Goal: Information Seeking & Learning: Learn about a topic

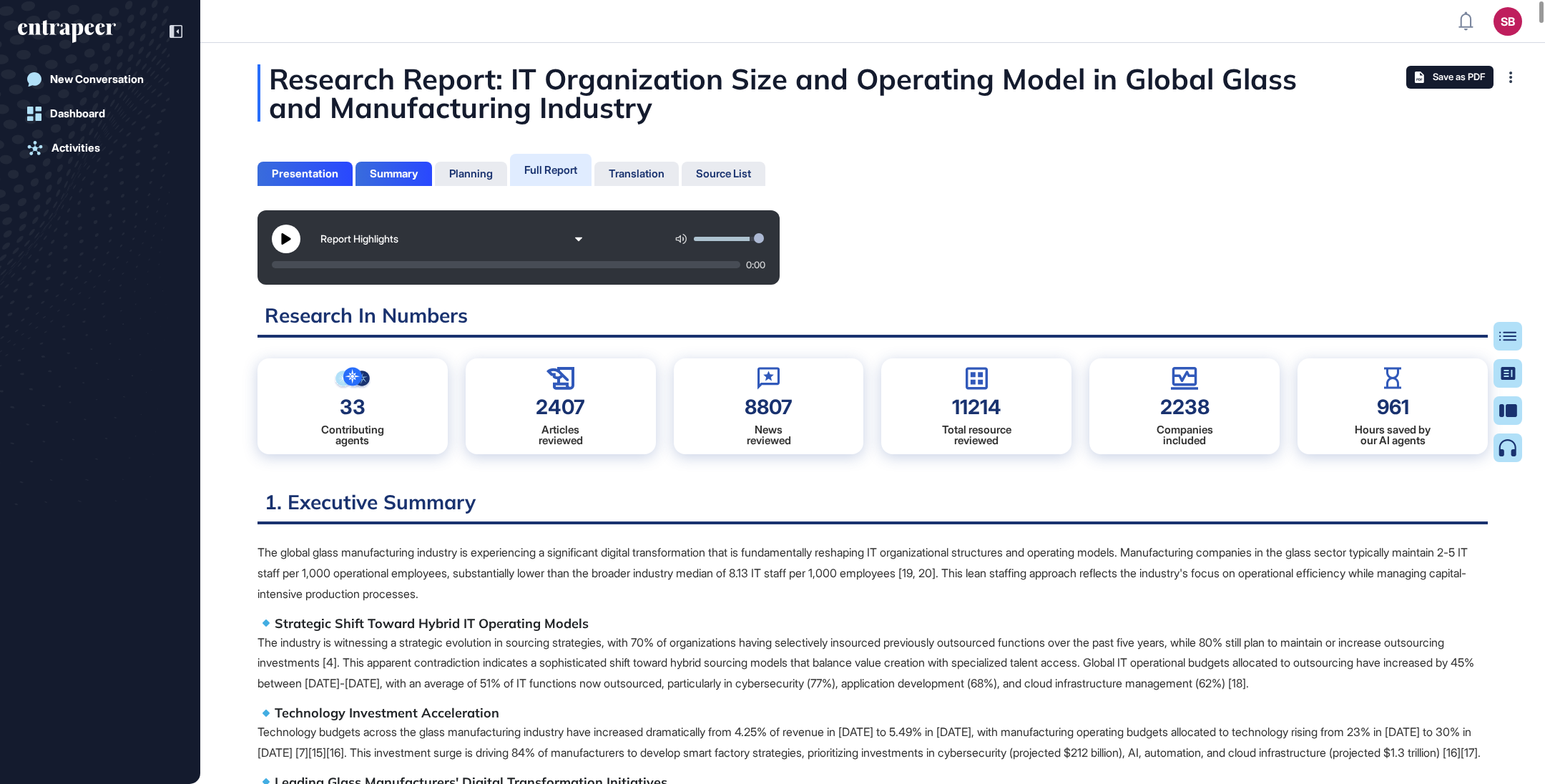
scroll to position [7, 0]
click at [1066, 561] on p "The global glass manufacturing industry is experiencing a significant digital t…" at bounding box center [873, 572] width 1230 height 61
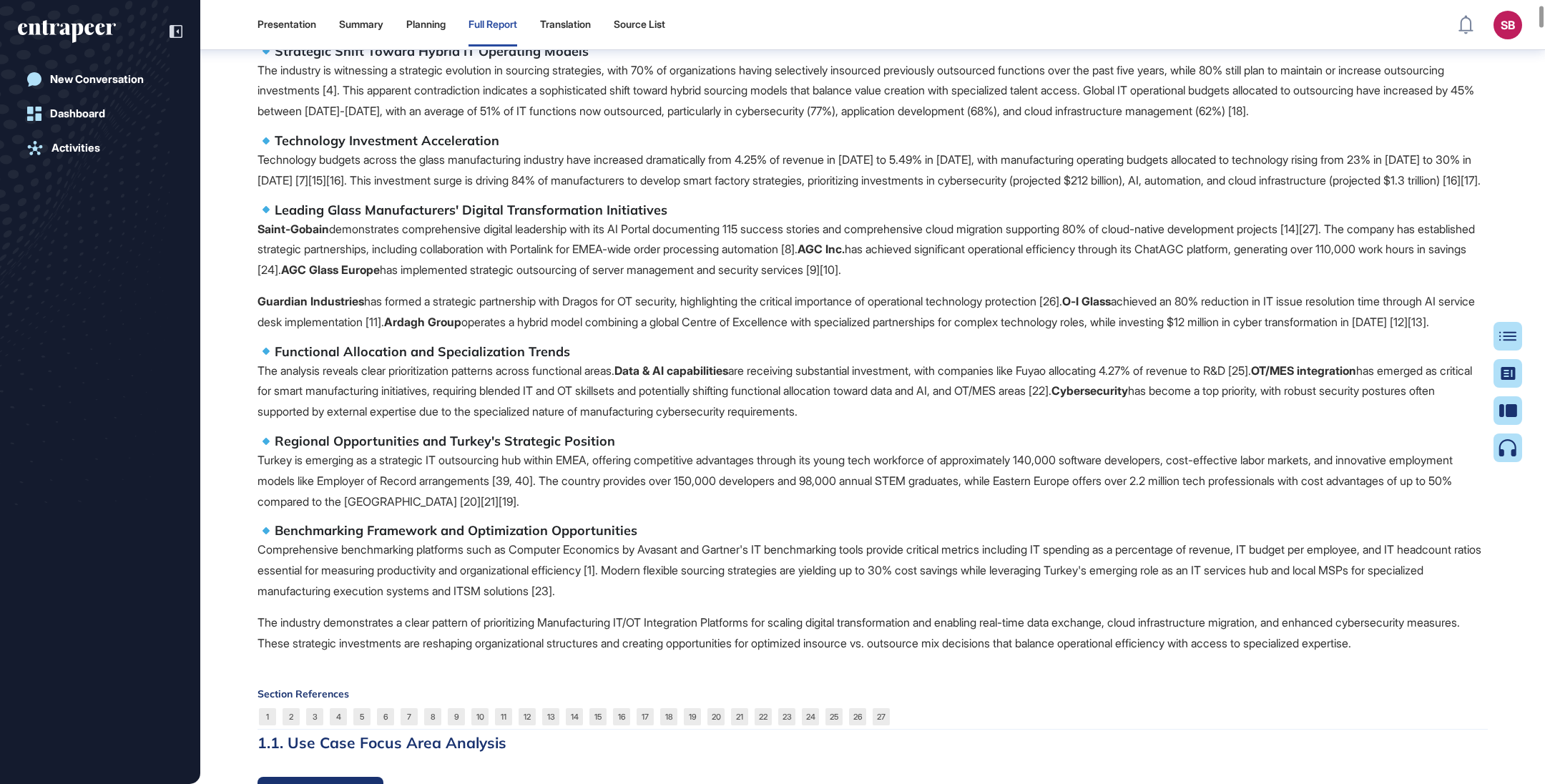
scroll to position [829, 0]
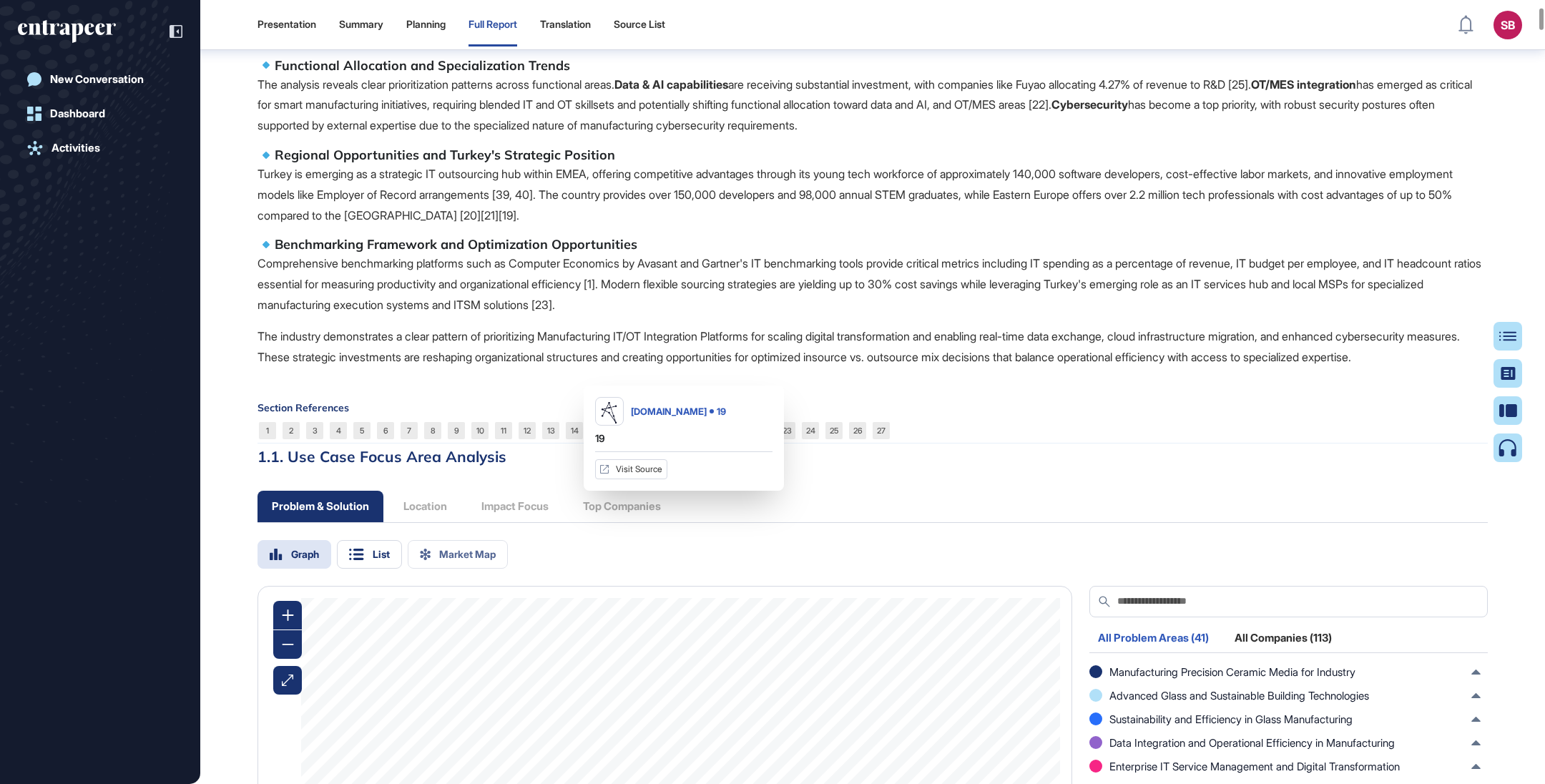
click at [697, 439] on link "19" at bounding box center [692, 430] width 17 height 17
click at [647, 367] on div "The global glass manufacturing industry is experiencing a significant digital t…" at bounding box center [873, 24] width 1230 height 683
click at [712, 439] on link "20" at bounding box center [716, 430] width 17 height 17
click at [715, 315] on p "Comprehensive benchmarking platforms such as Computer Economics by Avasant and …" at bounding box center [873, 284] width 1230 height 61
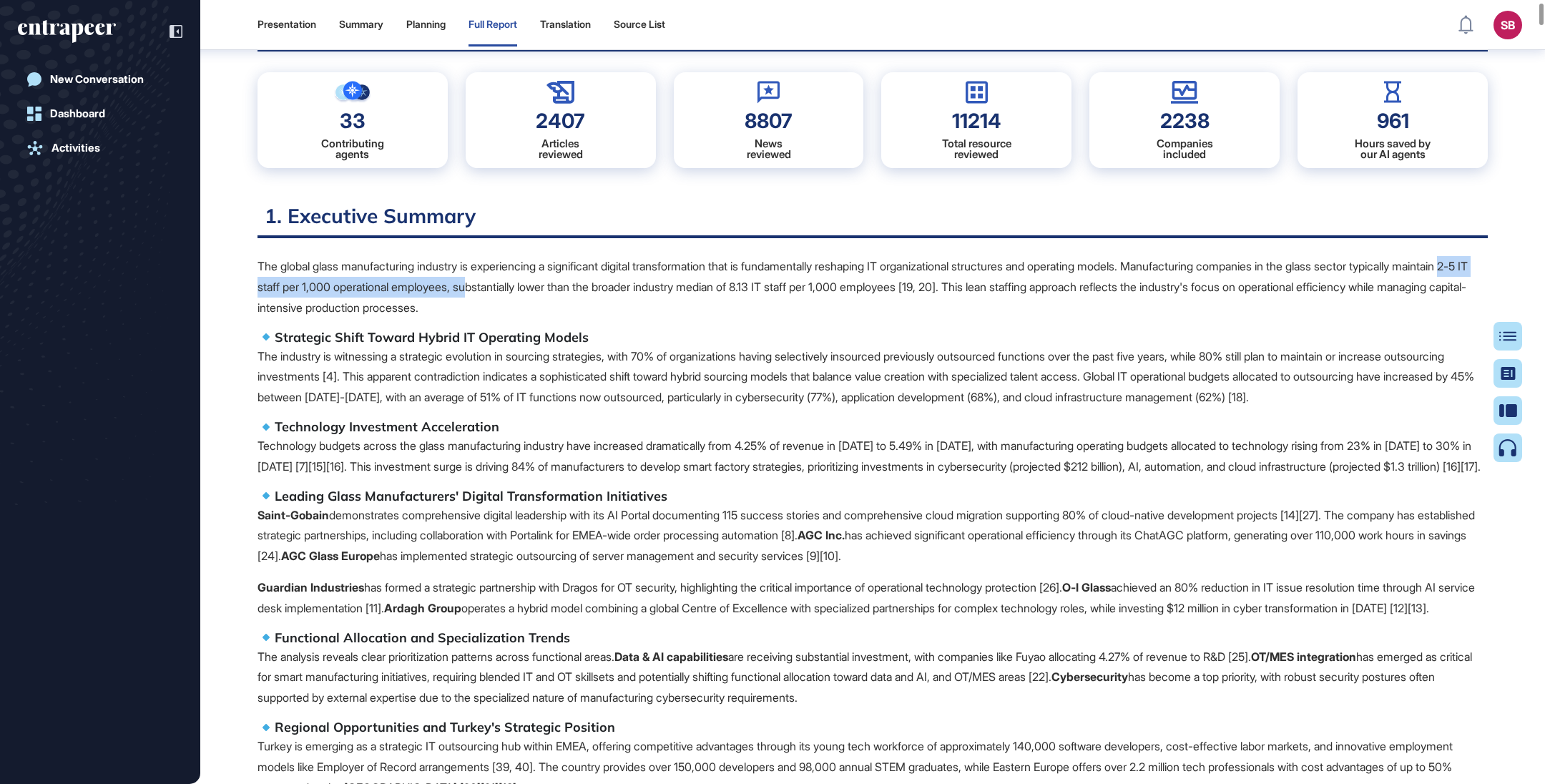
drag, startPoint x: 307, startPoint y: 285, endPoint x: 563, endPoint y: 283, distance: 256.0
click at [563, 283] on p "The global glass manufacturing industry is experiencing a significant digital t…" at bounding box center [873, 286] width 1230 height 61
click at [637, 279] on p "The global glass manufacturing industry is experiencing a significant digital t…" at bounding box center [873, 286] width 1230 height 61
drag, startPoint x: 628, startPoint y: 283, endPoint x: 943, endPoint y: 284, distance: 315.0
click at [943, 284] on p "The global glass manufacturing industry is experiencing a significant digital t…" at bounding box center [873, 286] width 1230 height 61
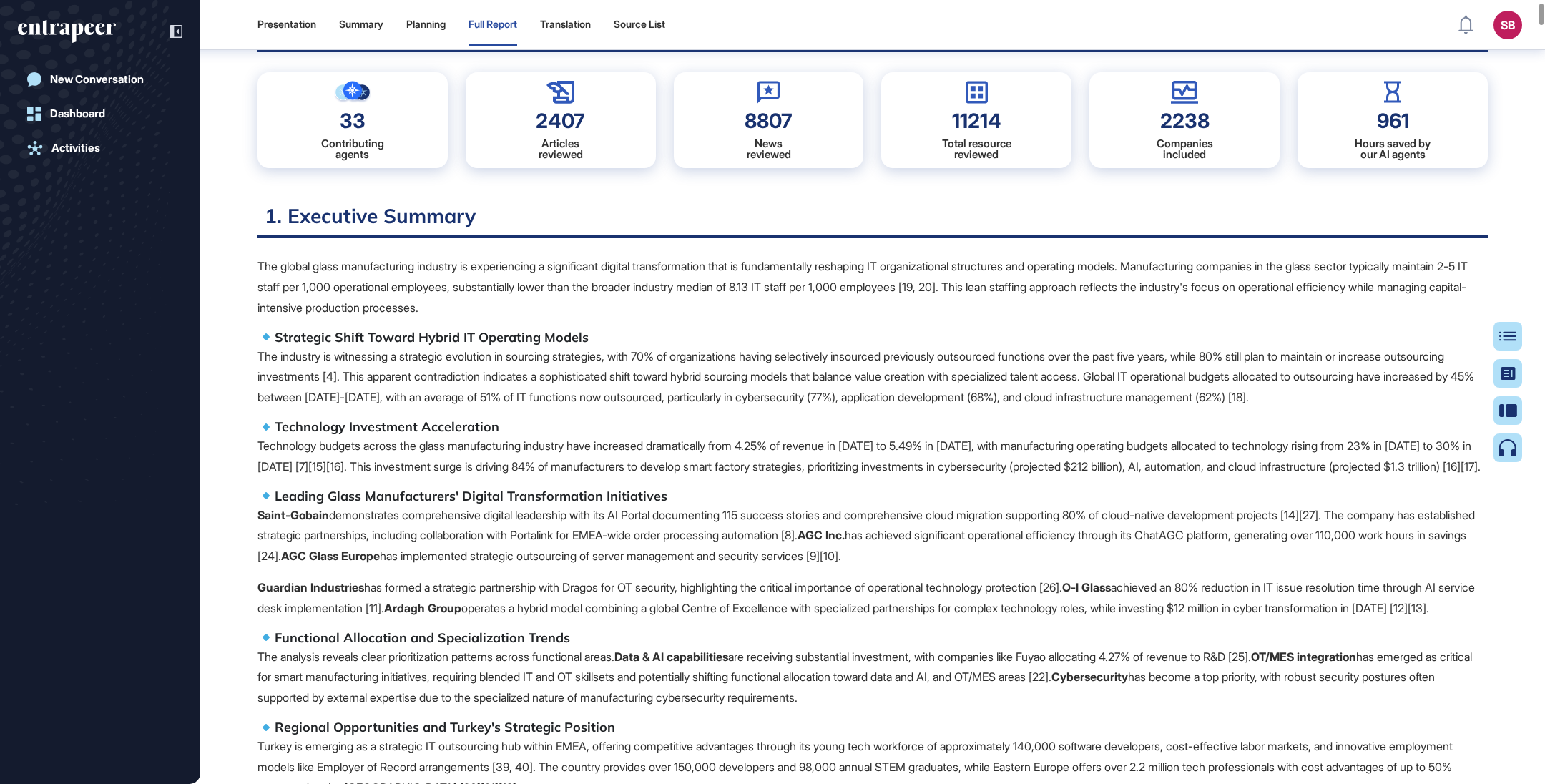
click at [988, 277] on p "The global glass manufacturing industry is experiencing a significant digital t…" at bounding box center [873, 286] width 1230 height 61
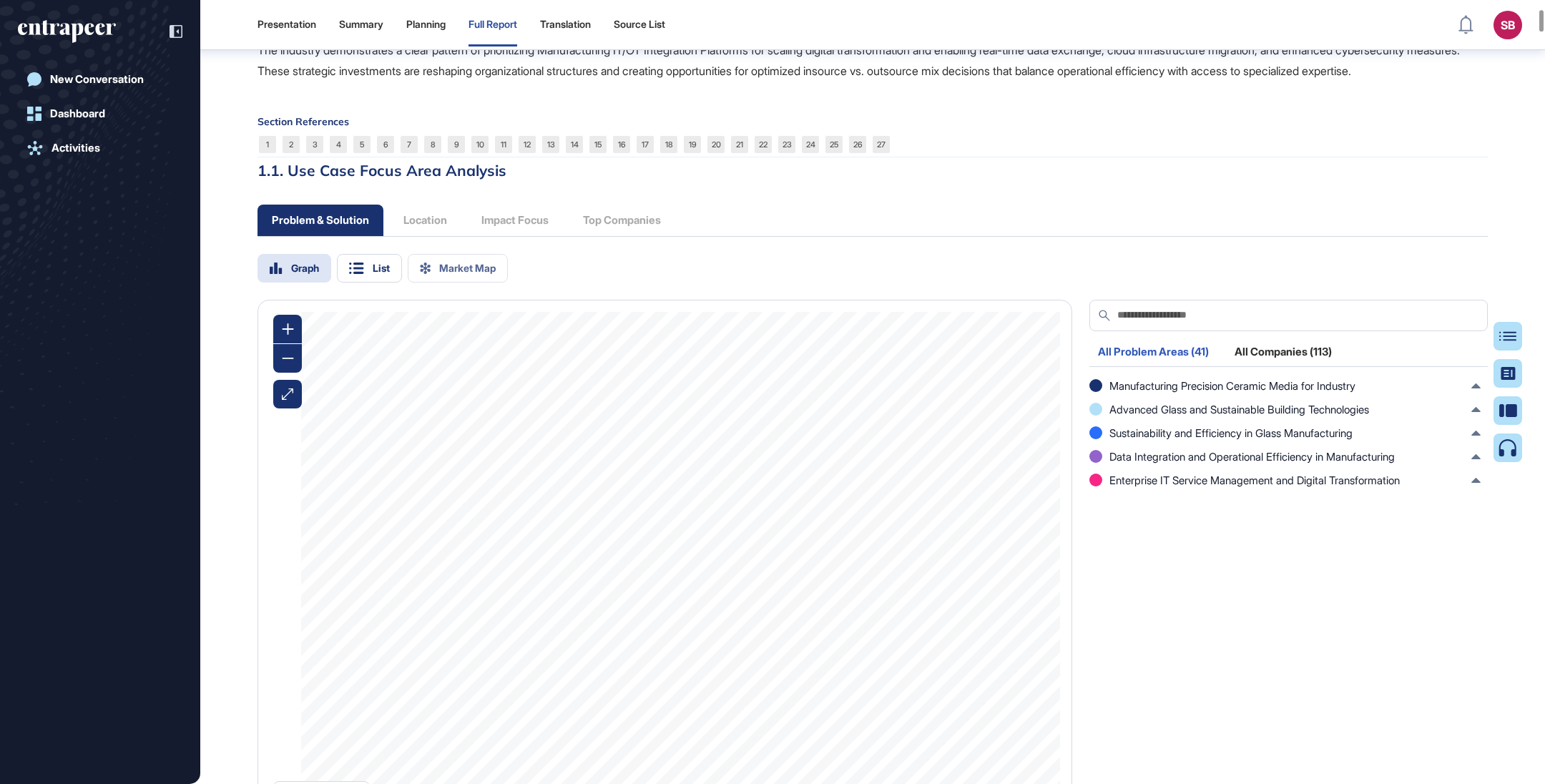
scroll to position [829, 0]
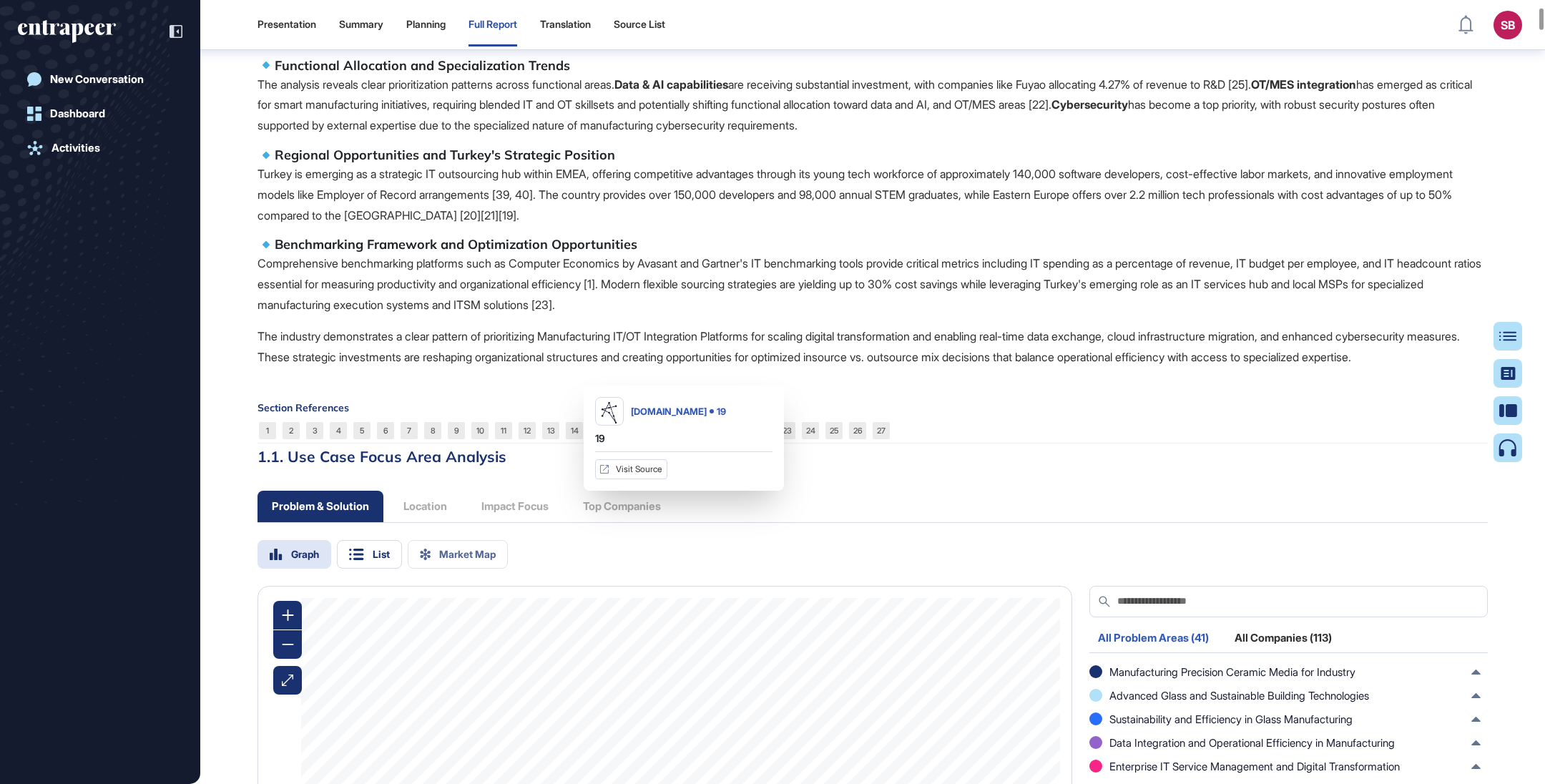
click at [700, 439] on link "19" at bounding box center [692, 430] width 17 height 17
click at [855, 225] on p "Turkey is emerging as a strategic IT outsourcing hub within EMEA, offering comp…" at bounding box center [873, 193] width 1230 height 61
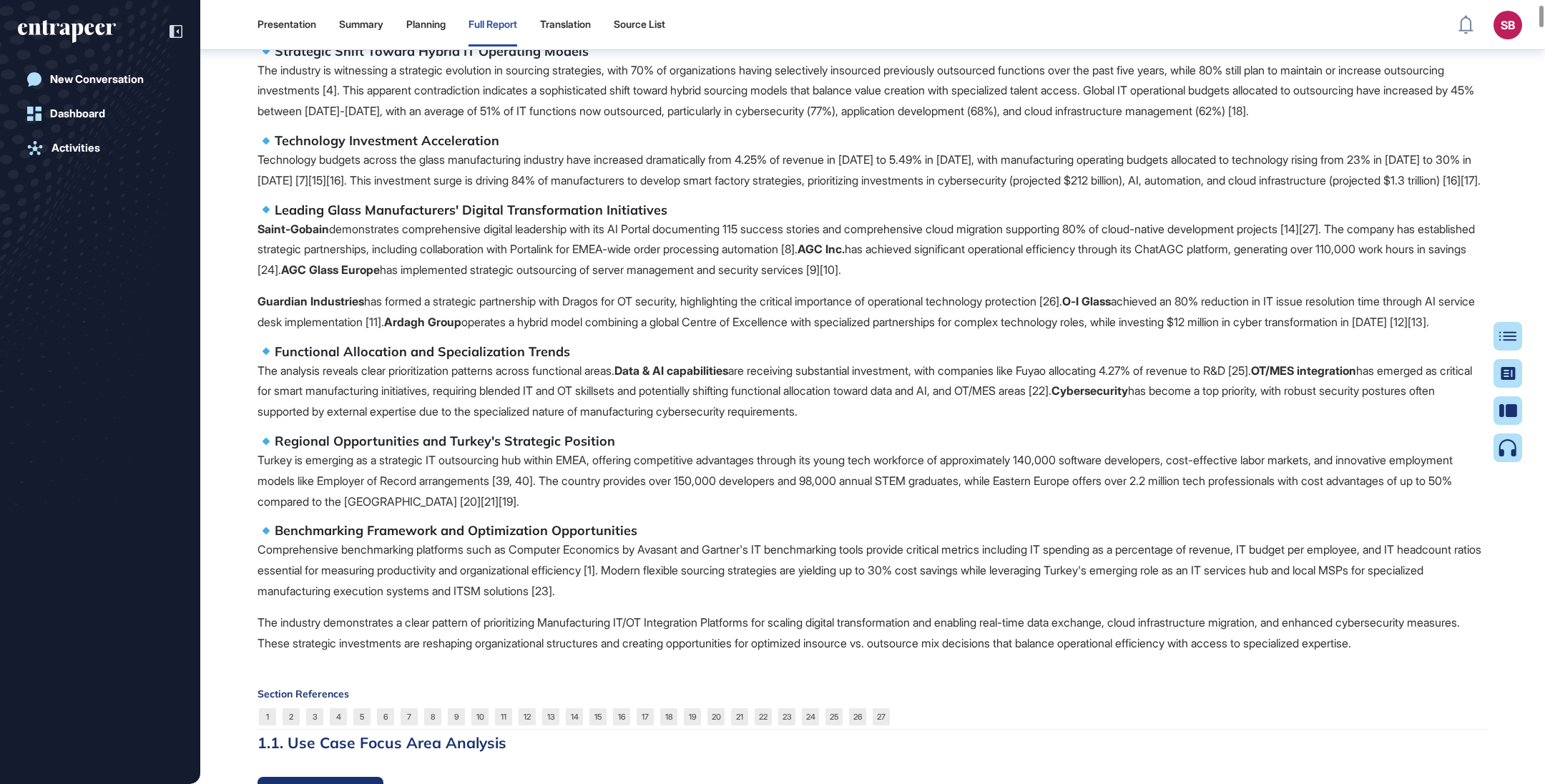
scroll to position [257, 0]
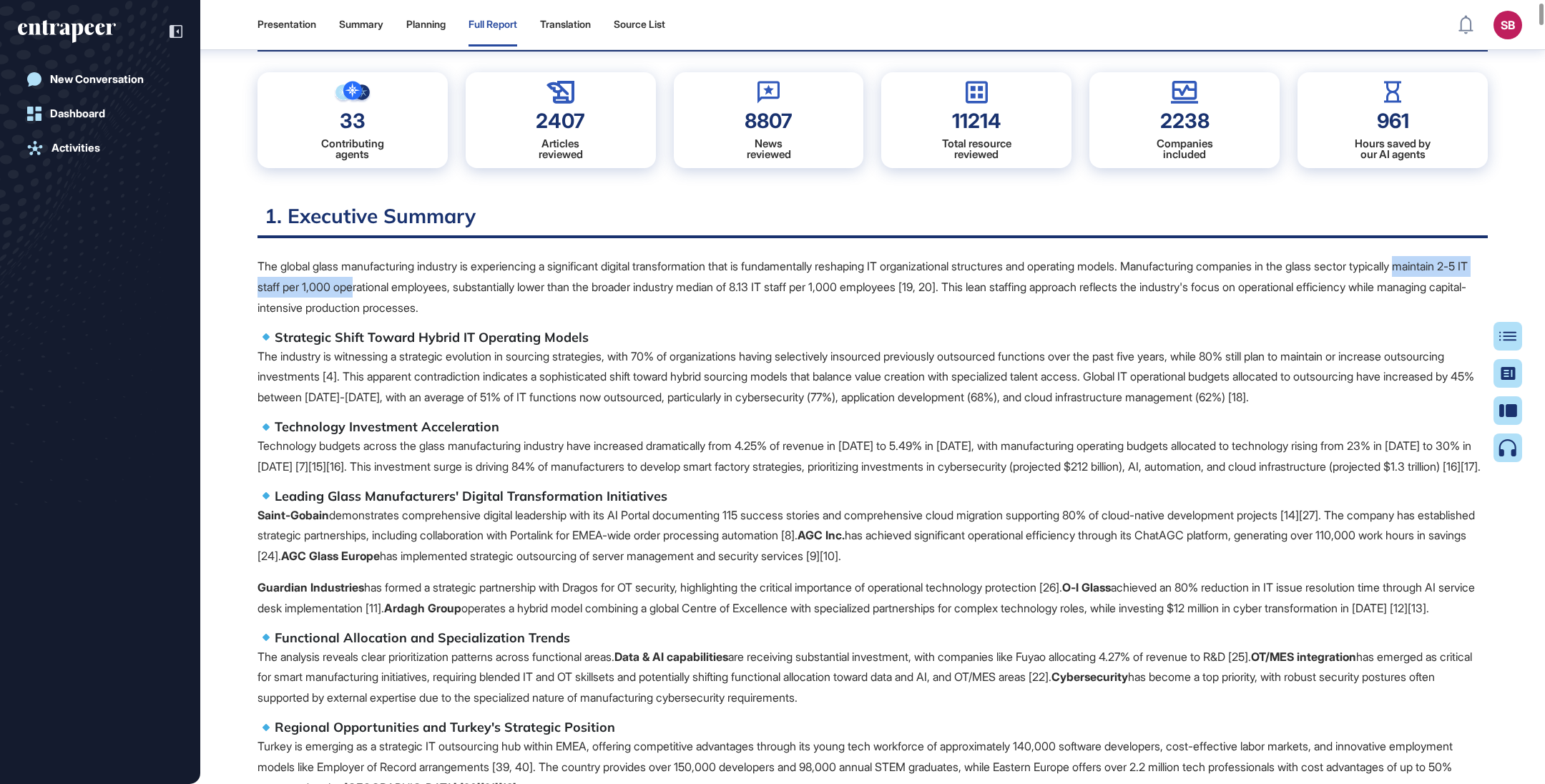
drag, startPoint x: 239, startPoint y: 282, endPoint x: 484, endPoint y: 284, distance: 245.0
click at [491, 284] on p "The global glass manufacturing industry is experiencing a significant digital t…" at bounding box center [873, 286] width 1230 height 61
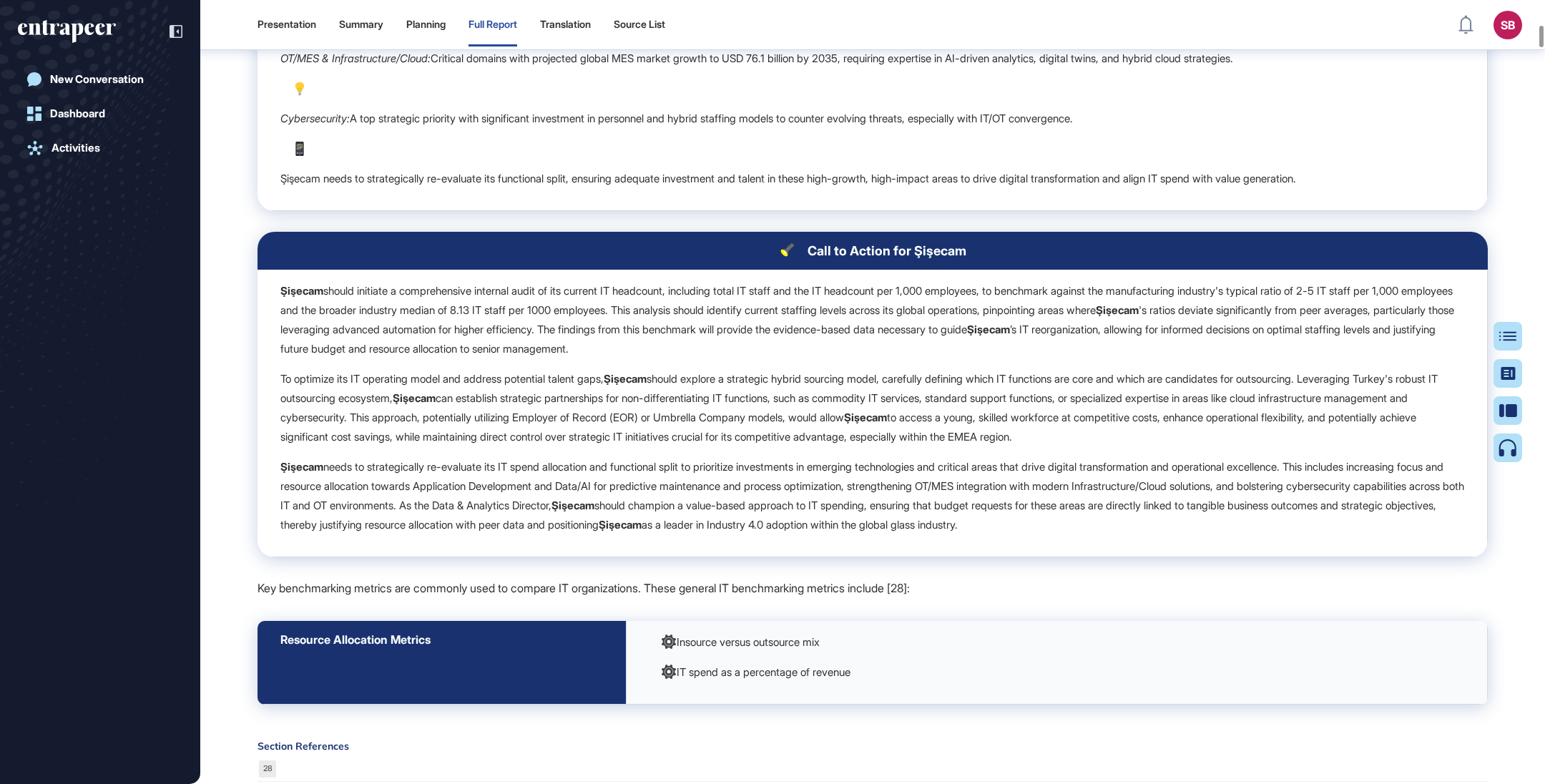
scroll to position [5436, 0]
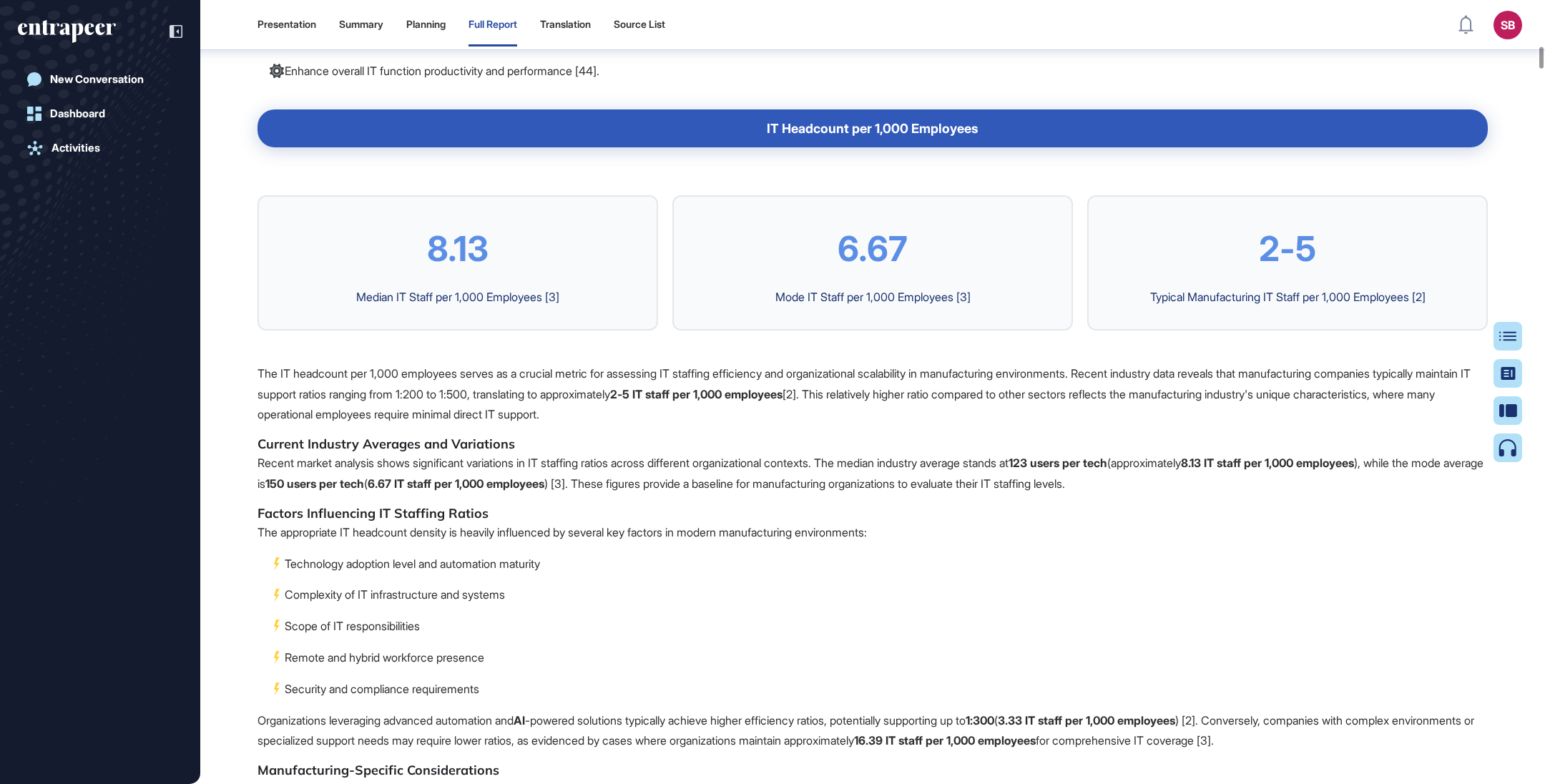
click at [1248, 331] on div "2-5 Typical Manufacturing IT Staff per 1,000 Employees [2]" at bounding box center [1287, 263] width 400 height 135
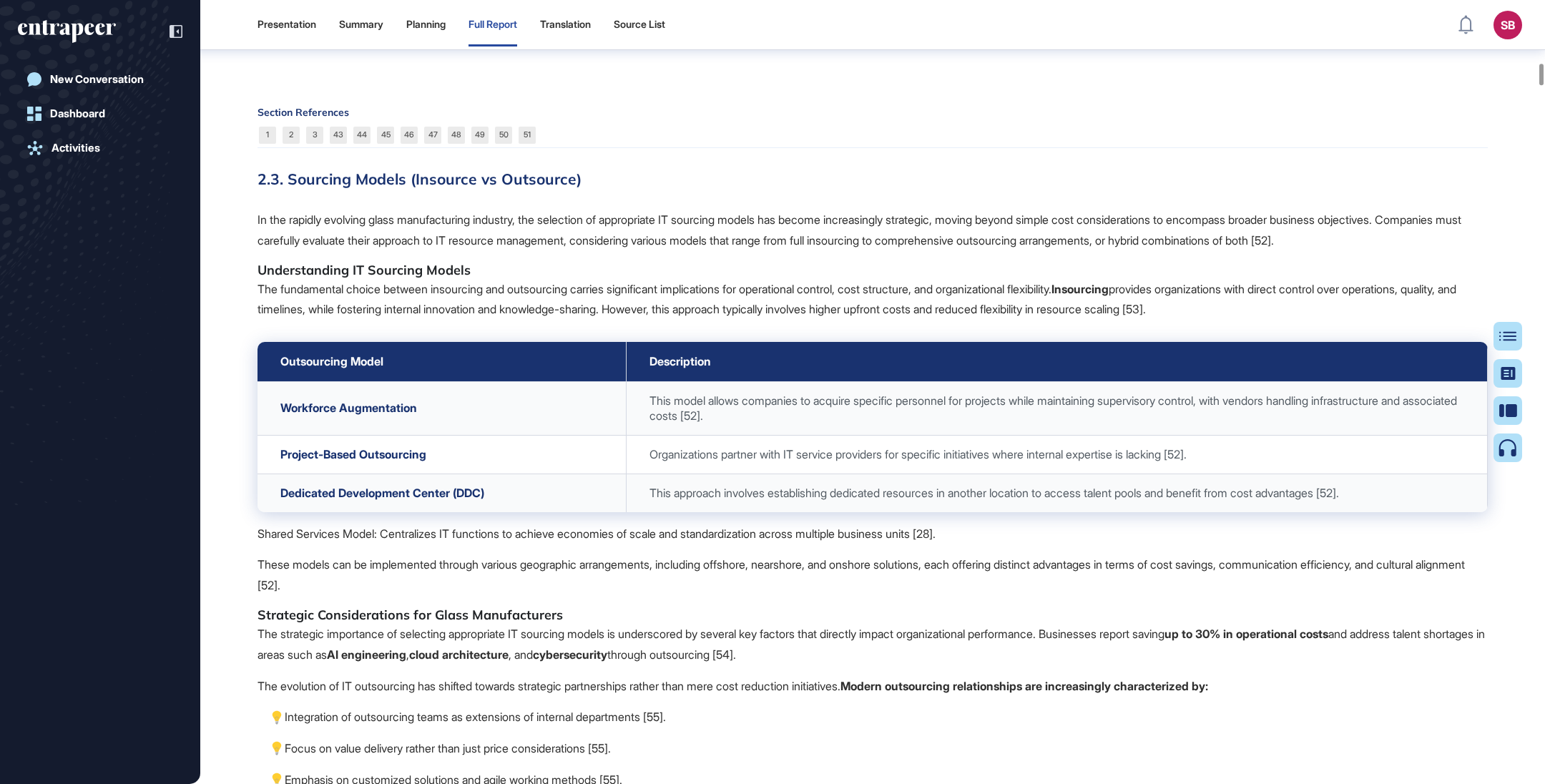
scroll to position [7152, 0]
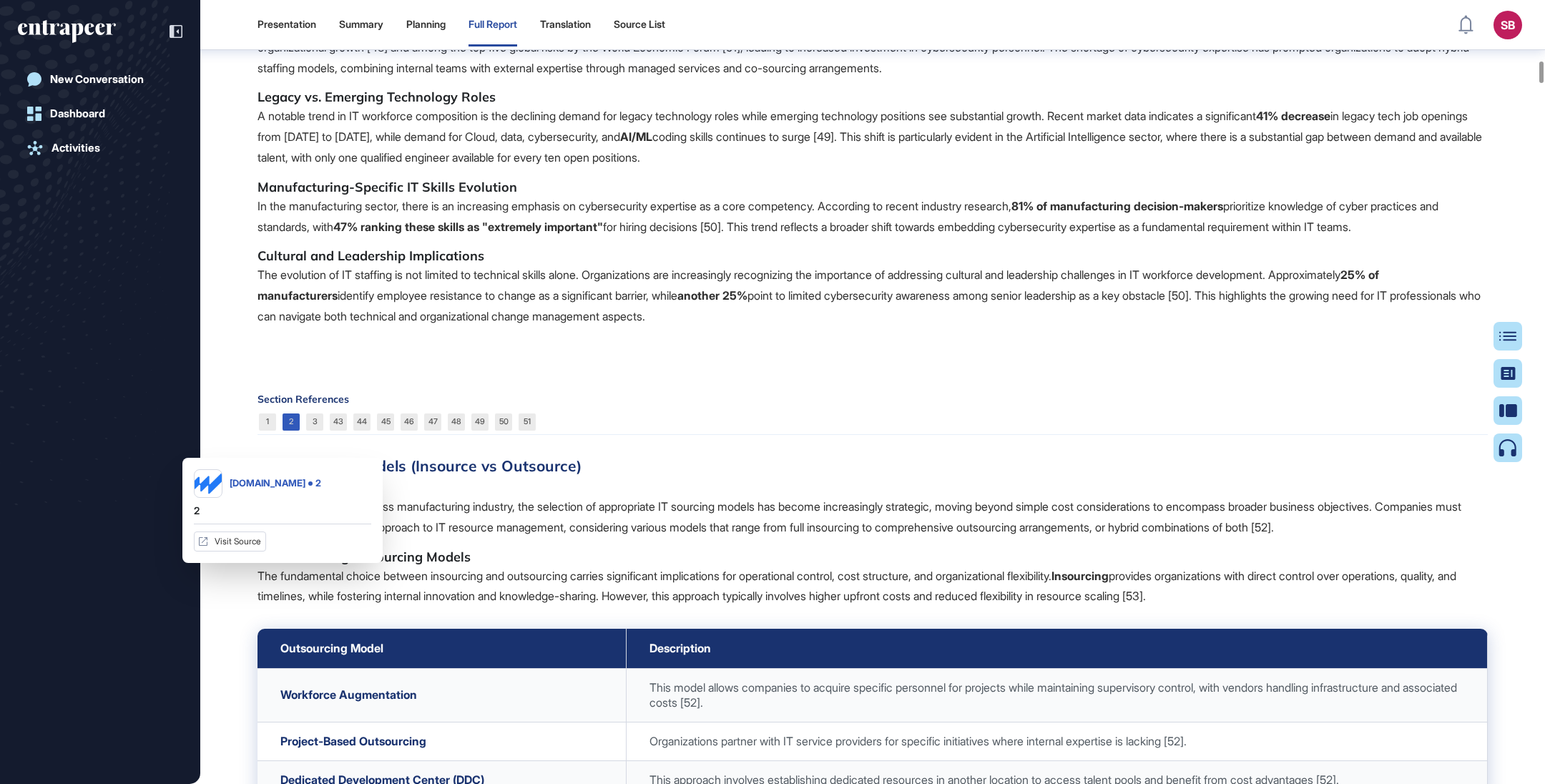
click at [295, 430] on link "2" at bounding box center [291, 422] width 17 height 17
